Goal: Task Accomplishment & Management: Use online tool/utility

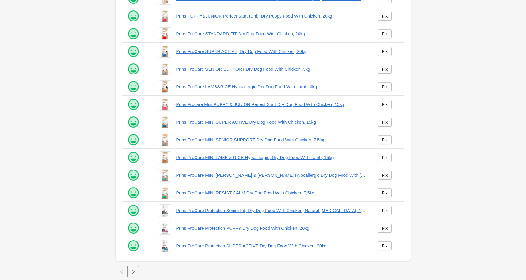
scroll to position [69, 0]
click at [136, 271] on icon "button" at bounding box center [133, 272] width 6 height 6
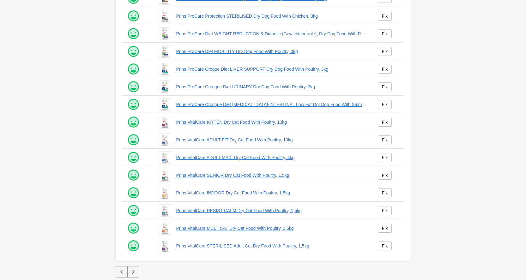
click at [133, 275] on icon "button" at bounding box center [133, 272] width 6 height 6
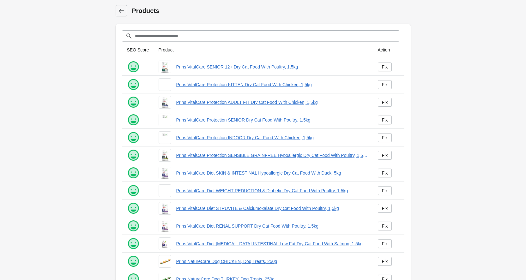
scroll to position [69, 0]
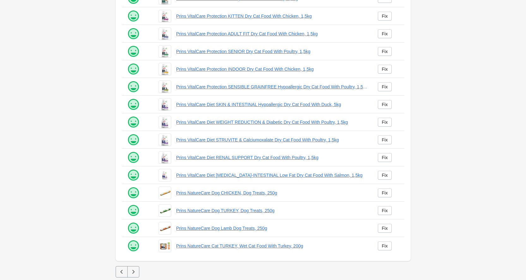
click at [137, 275] on button "button" at bounding box center [133, 271] width 12 height 11
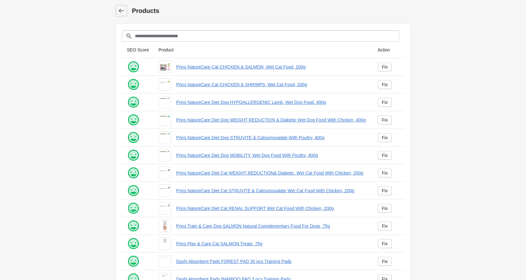
scroll to position [69, 0]
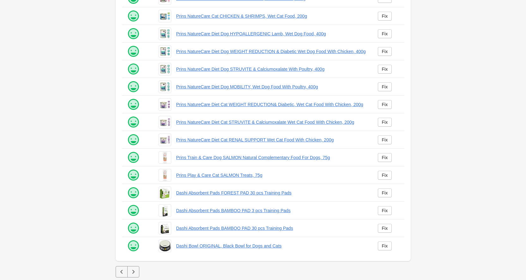
click at [134, 274] on icon "button" at bounding box center [133, 272] width 6 height 6
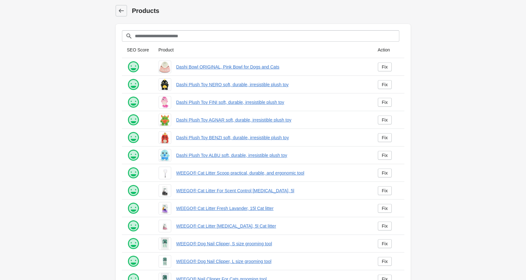
scroll to position [69, 0]
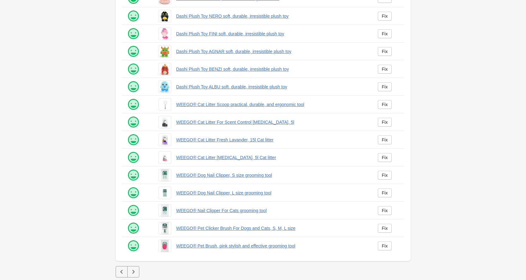
click at [135, 276] on button "button" at bounding box center [133, 271] width 12 height 11
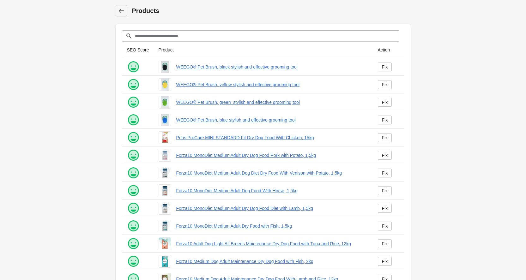
scroll to position [69, 0]
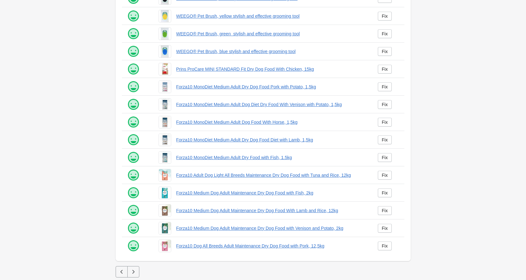
click at [134, 276] on button "button" at bounding box center [133, 271] width 12 height 11
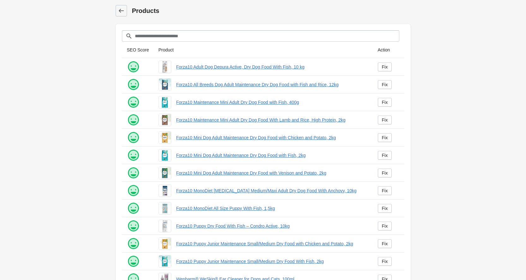
scroll to position [69, 0]
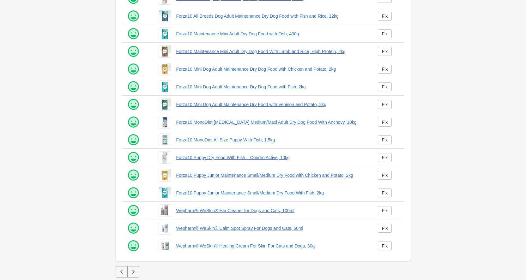
click at [134, 272] on icon "button" at bounding box center [133, 272] width 6 height 6
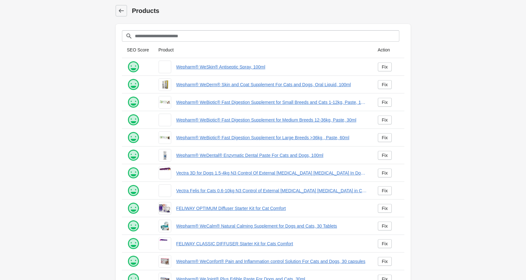
scroll to position [69, 0]
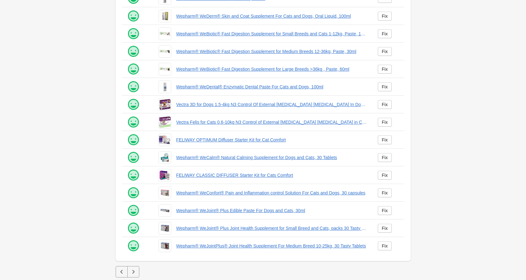
click at [132, 271] on icon "button" at bounding box center [133, 272] width 6 height 6
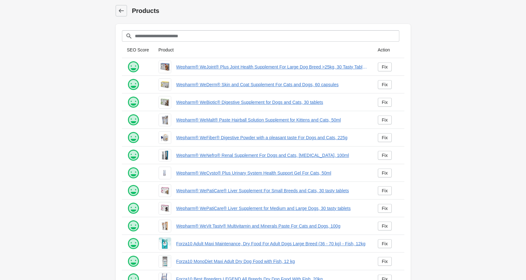
scroll to position [69, 0]
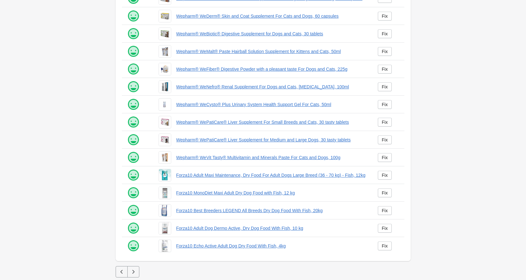
click at [137, 273] on button "button" at bounding box center [133, 271] width 12 height 11
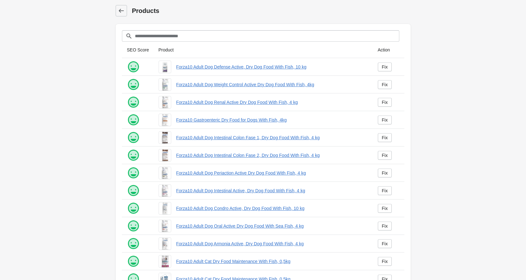
scroll to position [69, 0]
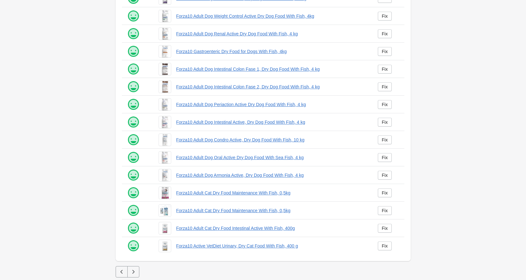
click at [137, 273] on button "button" at bounding box center [133, 271] width 12 height 11
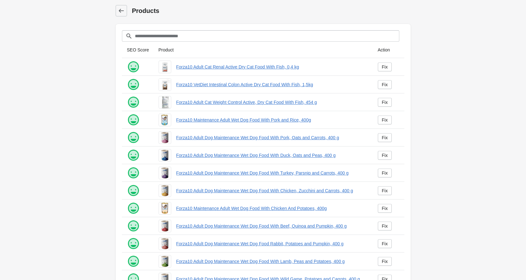
scroll to position [69, 0]
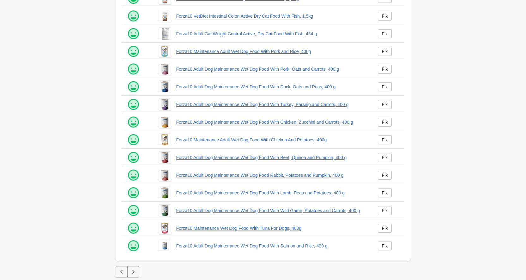
click at [133, 269] on button "button" at bounding box center [133, 271] width 12 height 11
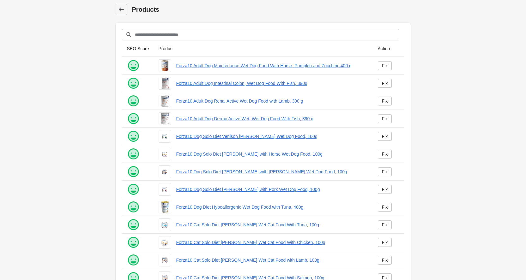
scroll to position [69, 0]
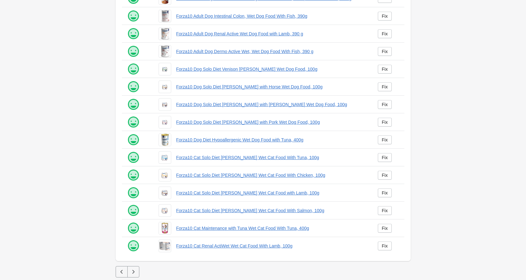
click at [138, 269] on button "button" at bounding box center [133, 271] width 12 height 11
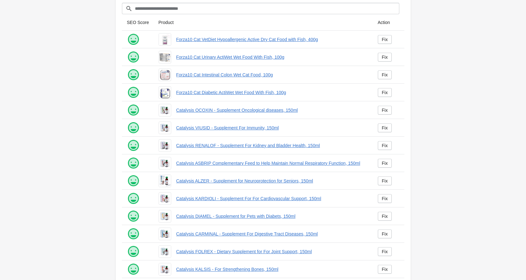
scroll to position [69, 0]
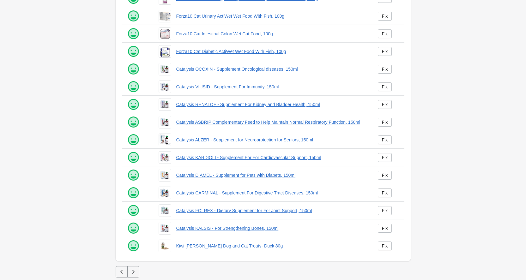
drag, startPoint x: 130, startPoint y: 273, endPoint x: 135, endPoint y: 273, distance: 4.7
click at [131, 273] on icon "button" at bounding box center [133, 272] width 6 height 6
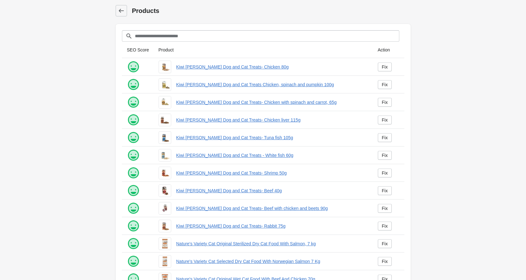
scroll to position [69, 0]
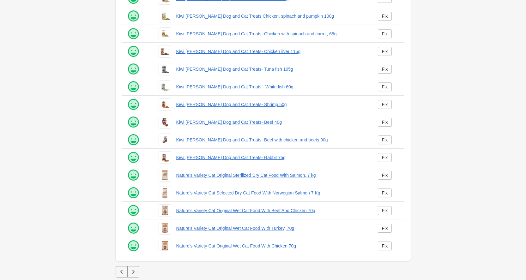
click at [135, 270] on icon "button" at bounding box center [133, 272] width 6 height 6
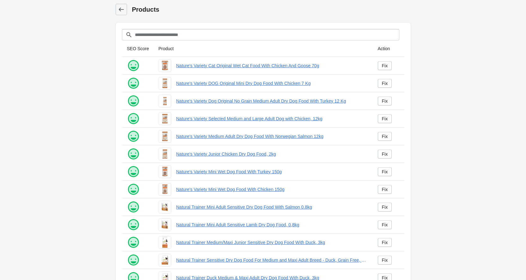
scroll to position [69, 0]
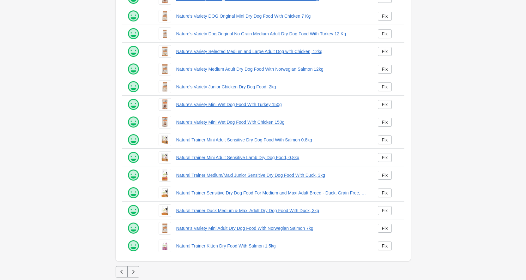
click at [139, 271] on div at bounding box center [263, 271] width 295 height 11
click at [137, 270] on button "button" at bounding box center [133, 271] width 12 height 11
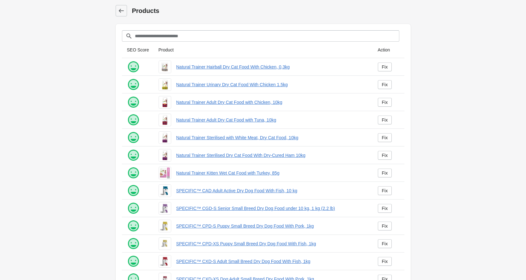
scroll to position [69, 0]
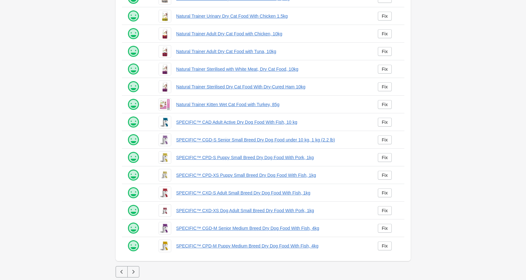
click at [135, 268] on button "button" at bounding box center [133, 271] width 12 height 11
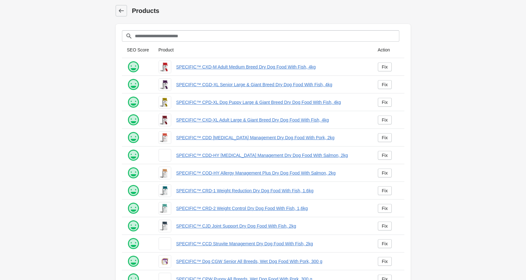
scroll to position [69, 0]
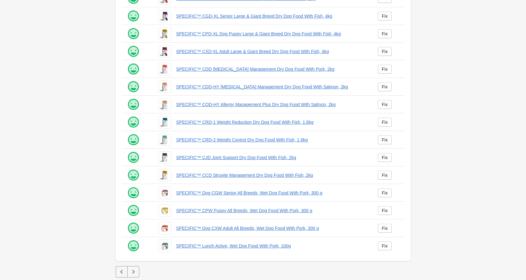
click at [133, 267] on button "button" at bounding box center [133, 271] width 12 height 11
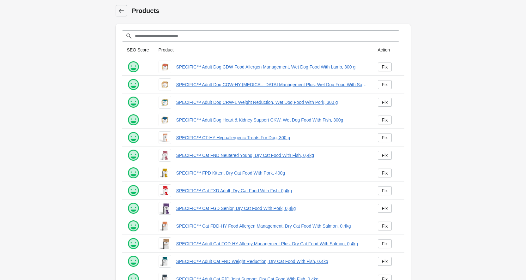
scroll to position [69, 0]
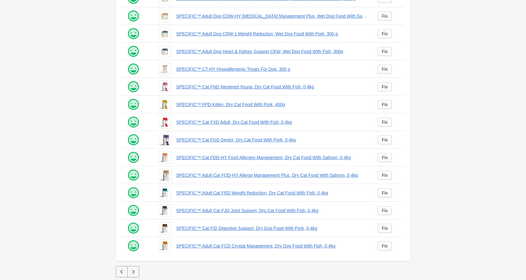
drag, startPoint x: 137, startPoint y: 264, endPoint x: 134, endPoint y: 265, distance: 3.4
click at [134, 265] on div at bounding box center [263, 263] width 295 height 5
click at [131, 271] on icon "button" at bounding box center [133, 272] width 6 height 6
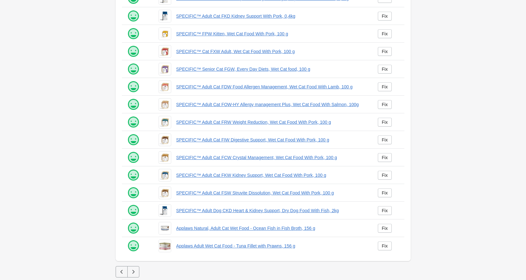
click at [131, 272] on icon "button" at bounding box center [133, 272] width 6 height 6
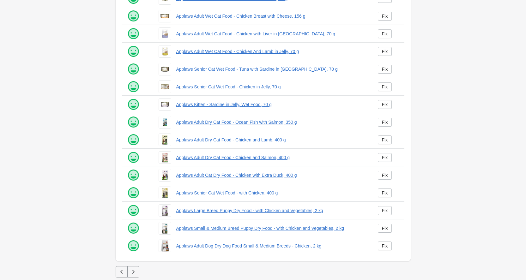
click at [135, 271] on icon "button" at bounding box center [133, 272] width 6 height 6
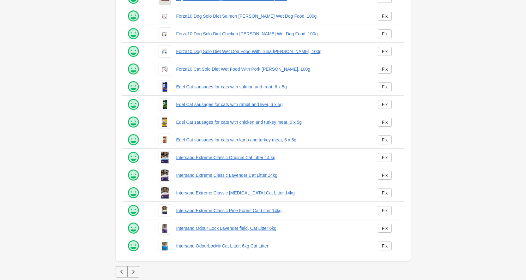
click at [131, 271] on icon "button" at bounding box center [133, 272] width 6 height 6
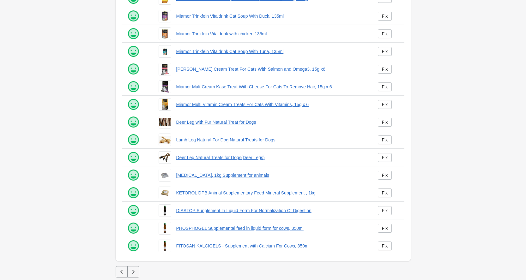
click at [131, 273] on icon "button" at bounding box center [133, 272] width 6 height 6
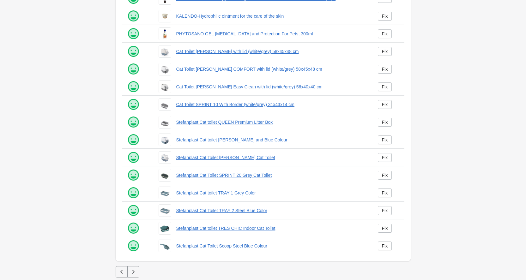
click at [134, 273] on icon "button" at bounding box center [133, 272] width 6 height 6
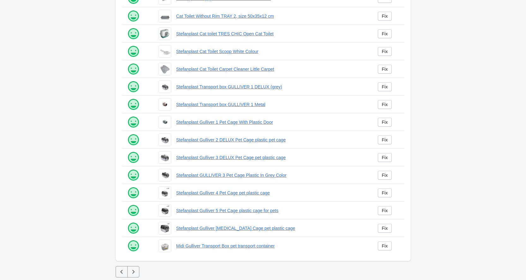
click at [136, 271] on icon "button" at bounding box center [133, 272] width 6 height 6
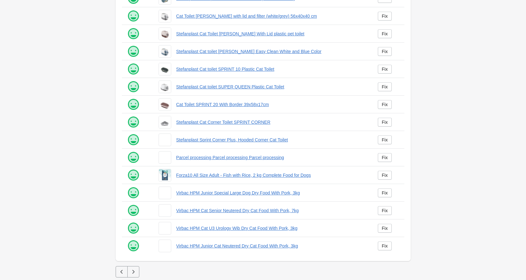
click at [137, 269] on button "button" at bounding box center [133, 271] width 12 height 11
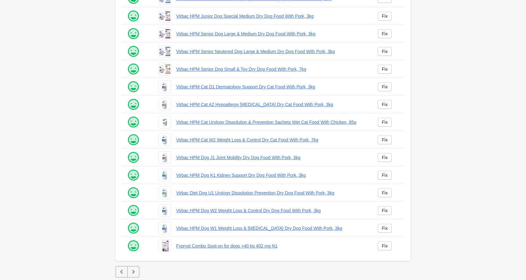
click at [135, 270] on icon "button" at bounding box center [133, 272] width 6 height 6
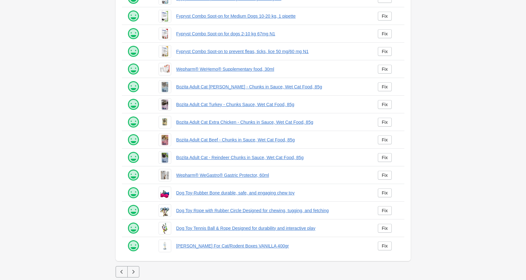
click at [133, 266] on div at bounding box center [263, 263] width 295 height 5
click at [134, 269] on icon "button" at bounding box center [133, 272] width 6 height 6
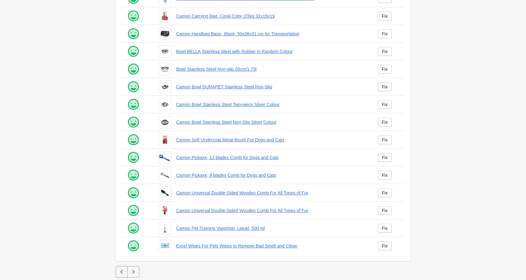
click at [132, 270] on icon "button" at bounding box center [133, 272] width 6 height 6
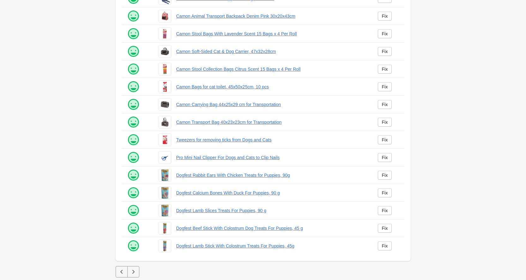
click at [133, 275] on icon "button" at bounding box center [133, 272] width 6 height 6
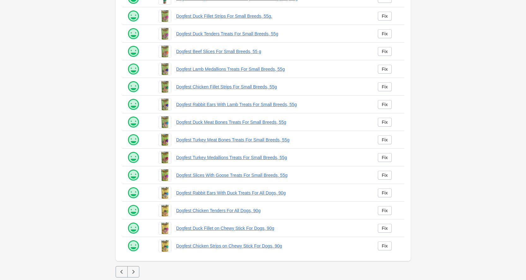
click at [133, 269] on icon "button" at bounding box center [133, 272] width 6 height 6
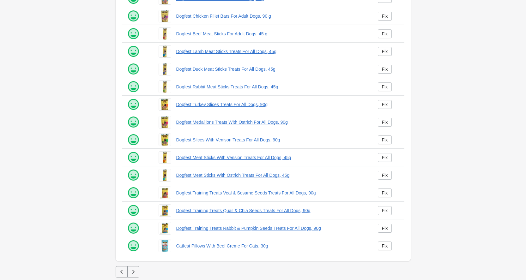
click at [133, 274] on icon "button" at bounding box center [133, 272] width 6 height 6
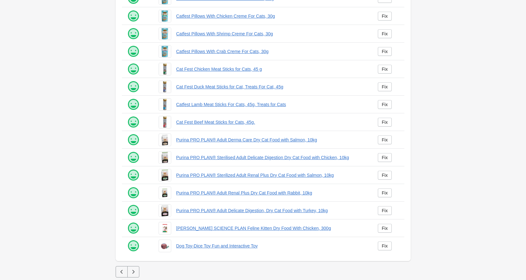
click at [132, 272] on icon "button" at bounding box center [133, 272] width 6 height 6
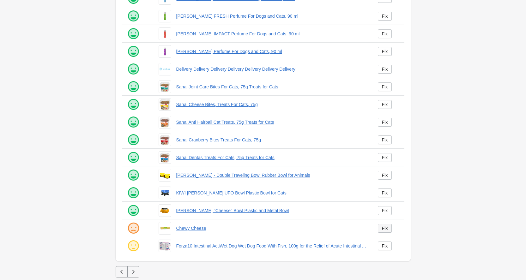
click at [382, 229] on div "Fix" at bounding box center [385, 228] width 6 height 5
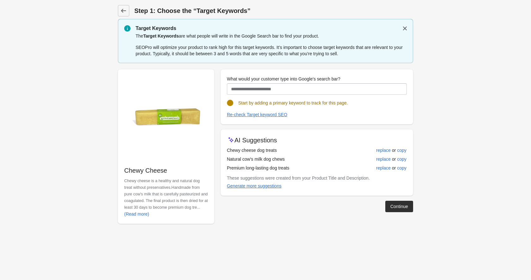
drag, startPoint x: 175, startPoint y: 174, endPoint x: 125, endPoint y: 171, distance: 49.7
click at [125, 171] on p "Chewy Cheese" at bounding box center [166, 170] width 84 height 9
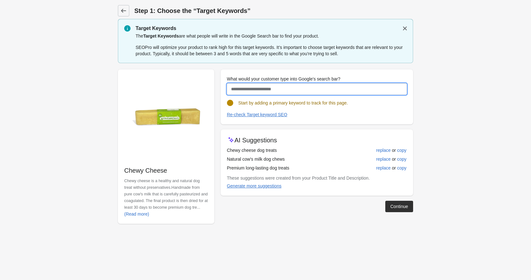
click at [302, 91] on input "What would your customer type into Google's search bar?" at bounding box center [317, 88] width 180 height 11
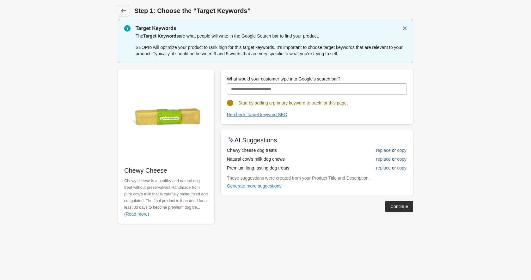
drag, startPoint x: 175, startPoint y: 175, endPoint x: 115, endPoint y: 171, distance: 59.5
click at [115, 171] on div "Chewy Cheese Chewy cheese is a healthy and natural dog treat without preservati…" at bounding box center [262, 144] width 301 height 160
copy p "Chewy Cheese"
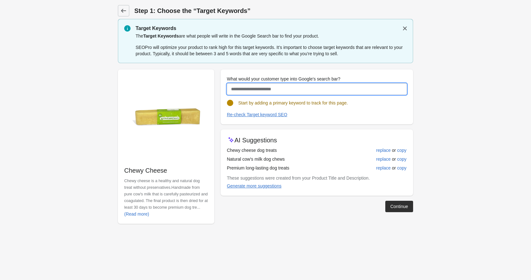
click at [241, 92] on input "What would your customer type into Google's search bar?" at bounding box center [317, 88] width 180 height 11
paste input "**********"
type input "**********"
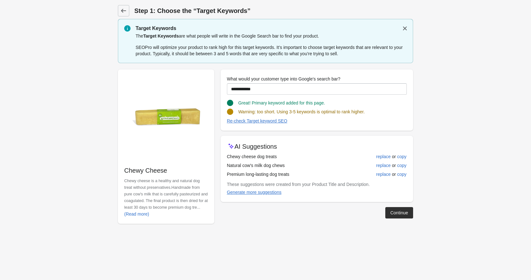
click at [397, 211] on div "Continue" at bounding box center [399, 212] width 18 height 5
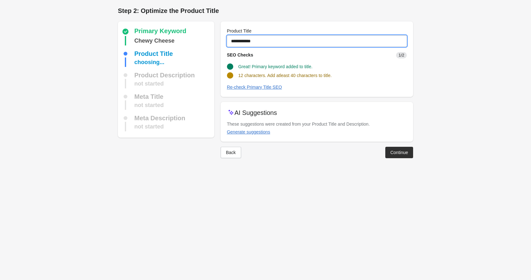
click at [294, 45] on input "**********" at bounding box center [317, 40] width 180 height 11
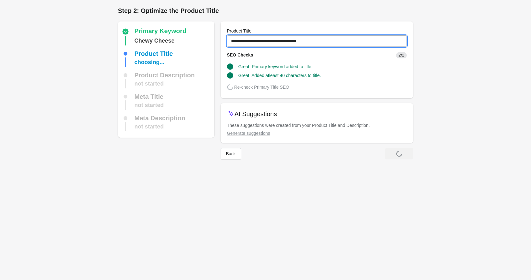
drag, startPoint x: 330, startPoint y: 40, endPoint x: 235, endPoint y: 36, distance: 95.5
click at [235, 36] on input "**********" at bounding box center [317, 40] width 180 height 11
click at [312, 42] on input "**********" at bounding box center [317, 40] width 180 height 11
click at [309, 41] on input "**********" at bounding box center [317, 40] width 180 height 11
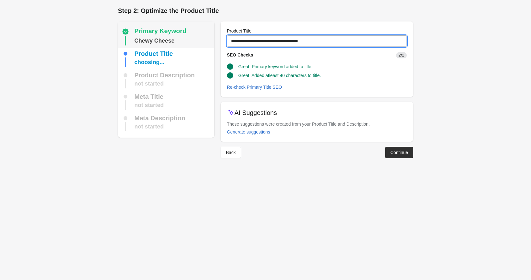
drag, startPoint x: 335, startPoint y: 38, endPoint x: 201, endPoint y: 22, distance: 134.3
click at [201, 22] on div "Primary Keyword Chewy Cheese Product Title choosing... Product Description not …" at bounding box center [262, 87] width 301 height 142
type input "**********"
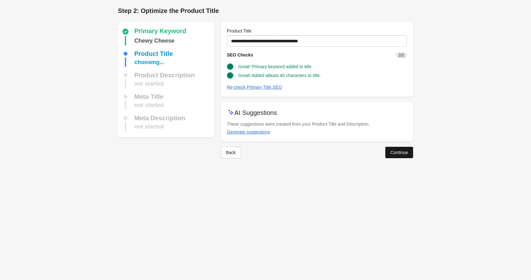
click at [393, 155] on button "Continue" at bounding box center [399, 152] width 28 height 11
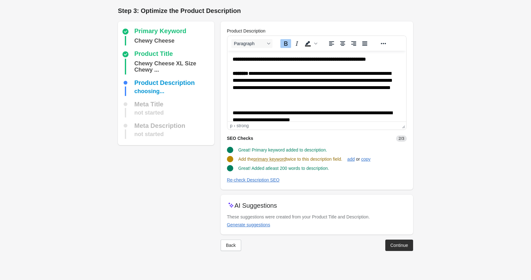
click at [231, 59] on html "**********" at bounding box center [316, 200] width 179 height 298
paste body "Rich Text Area. Press ALT-0 for help."
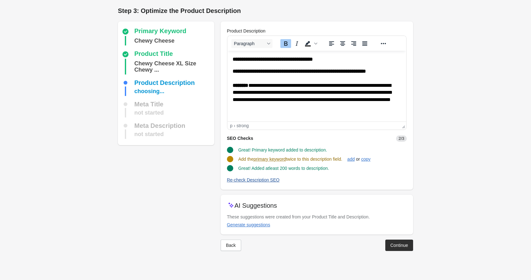
click at [258, 177] on button "Re-check Description SEO" at bounding box center [253, 179] width 58 height 11
click at [397, 242] on button "Continue" at bounding box center [399, 244] width 28 height 11
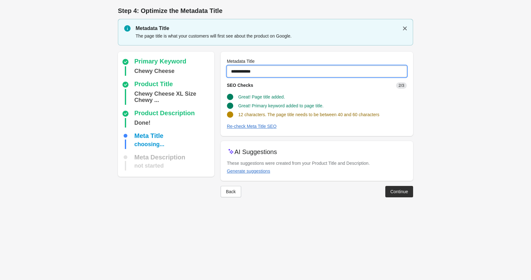
drag, startPoint x: 270, startPoint y: 74, endPoint x: 222, endPoint y: 69, distance: 48.6
click at [222, 69] on div "**********" at bounding box center [317, 94] width 192 height 84
paste input "**********"
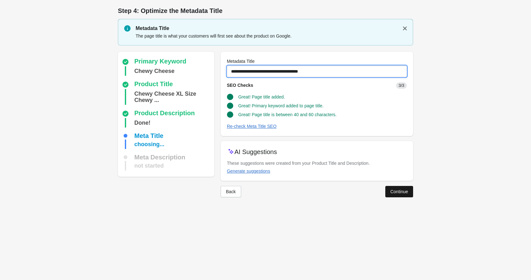
type input "**********"
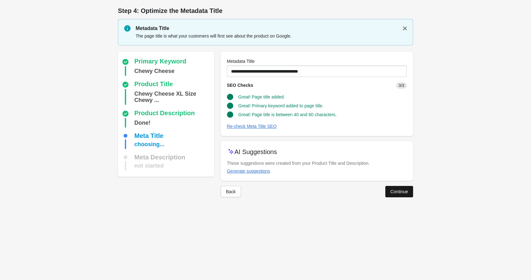
click at [401, 190] on div "Continue" at bounding box center [399, 191] width 18 height 5
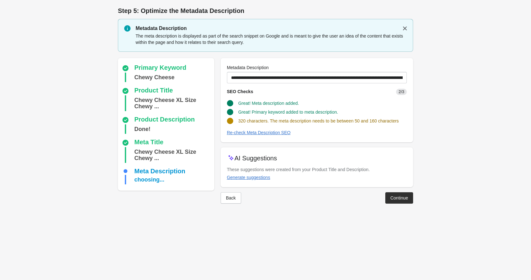
drag, startPoint x: 406, startPoint y: 197, endPoint x: 403, endPoint y: 199, distance: 3.6
click at [405, 198] on div "Continue" at bounding box center [399, 198] width 18 height 5
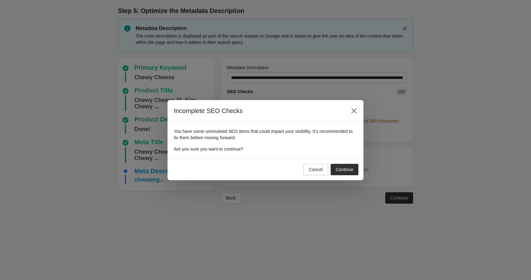
click at [355, 108] on icon "Close" at bounding box center [354, 111] width 6 height 6
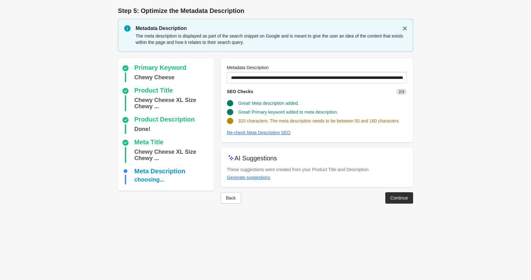
click at [311, 66] on div "Metadata Description" at bounding box center [317, 67] width 180 height 6
